Goal: Task Accomplishment & Management: Manage account settings

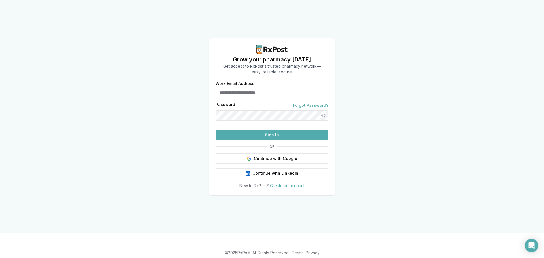
click at [252, 88] on input "Work Email Address" at bounding box center [271, 93] width 113 height 10
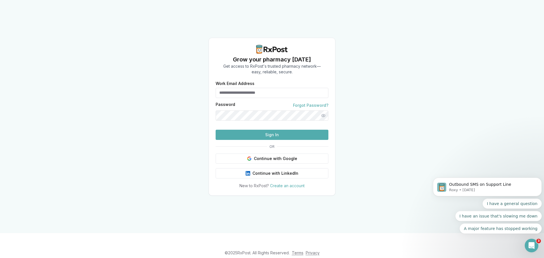
type input "**********"
click at [324, 110] on button "Show password" at bounding box center [323, 115] width 10 height 10
click at [305, 140] on button "Sign In" at bounding box center [271, 135] width 113 height 10
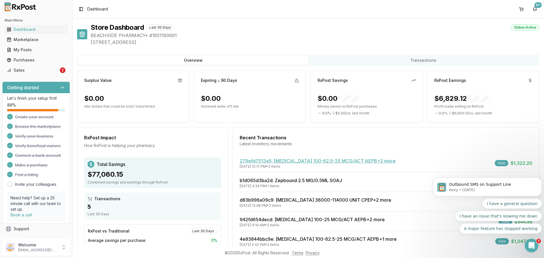
click at [302, 159] on link "279efd7513a5 : Trelegy Ellipta 100-62.5-25 MCG/ACT AEPB +2 more" at bounding box center [317, 161] width 156 height 6
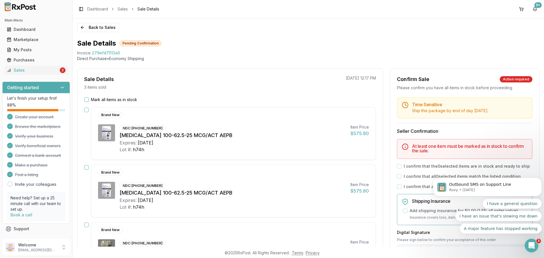
click at [87, 99] on button "Mark all items as in stock" at bounding box center [86, 99] width 5 height 5
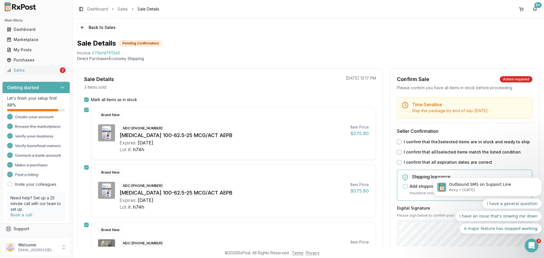
click at [403, 143] on label "I confirm that the 3 selected items are in stock and ready to ship" at bounding box center [466, 142] width 126 height 6
click at [401, 143] on button "I confirm that the 3 selected items are in stock and ready to ship" at bounding box center [399, 142] width 5 height 5
click at [401, 151] on div "I confirm that all 3 selected items match the listed condition" at bounding box center [464, 152] width 135 height 6
click at [397, 161] on button "I confirm that all expiration dates are correct" at bounding box center [399, 162] width 5 height 5
click at [399, 153] on button "I confirm that all 3 selected items match the listed condition" at bounding box center [399, 152] width 5 height 5
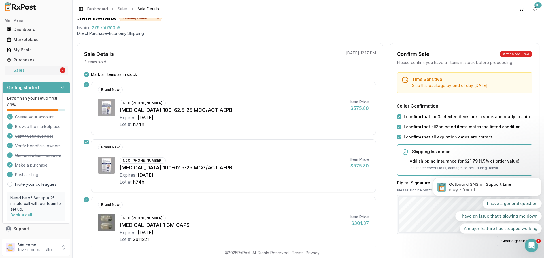
scroll to position [57, 0]
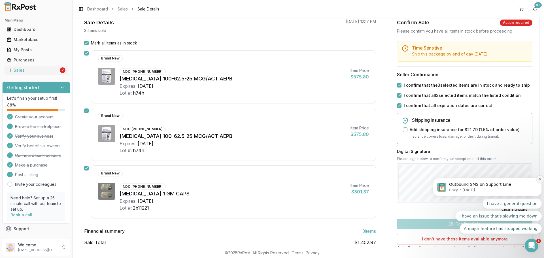
click at [540, 177] on button "Dismiss notification" at bounding box center [539, 179] width 7 height 7
click at [540, 179] on icon "Dismiss notification" at bounding box center [539, 179] width 3 height 3
click at [539, 180] on icon "Dismiss notification" at bounding box center [539, 179] width 3 height 3
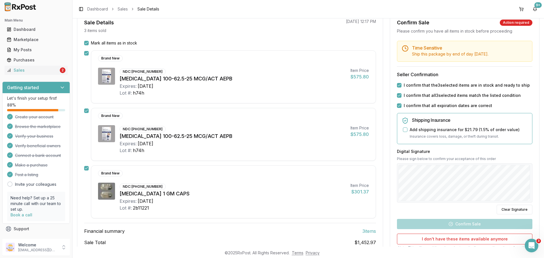
click at [454, 221] on div "Time Sensitive Ship this package by end of day Wednesday, October 22nd . Seller…" at bounding box center [464, 160] width 149 height 239
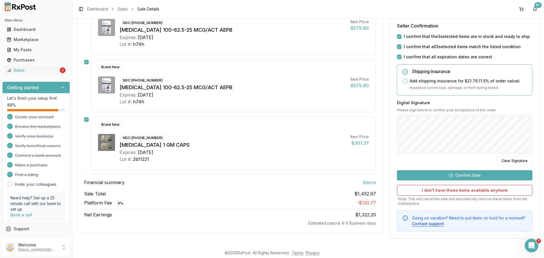
scroll to position [106, 0]
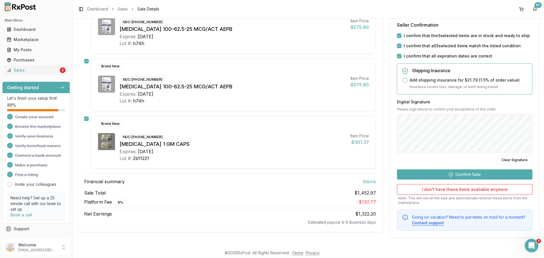
click at [456, 173] on button "Confirm Sale" at bounding box center [464, 174] width 135 height 10
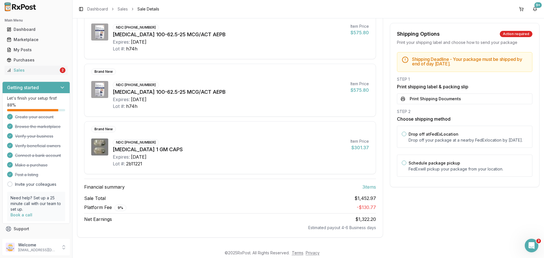
scroll to position [91, 0]
click at [440, 95] on button "Print Shipping Documents" at bounding box center [464, 98] width 135 height 11
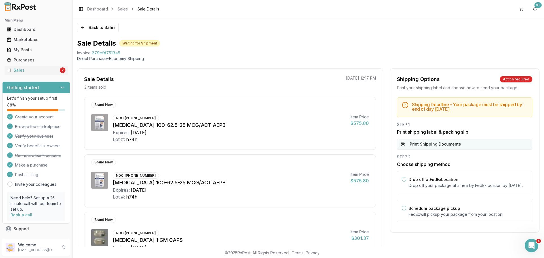
click at [414, 142] on button "Print Shipping Documents" at bounding box center [464, 144] width 135 height 11
